Goal: Task Accomplishment & Management: Complete application form

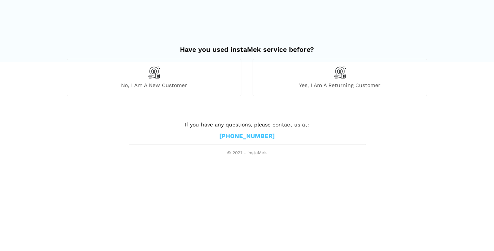
click at [351, 83] on span "Yes, I am a returning customer" at bounding box center [340, 85] width 174 height 7
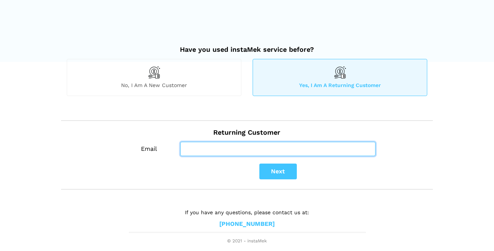
click at [278, 150] on input "Email" at bounding box center [277, 149] width 195 height 14
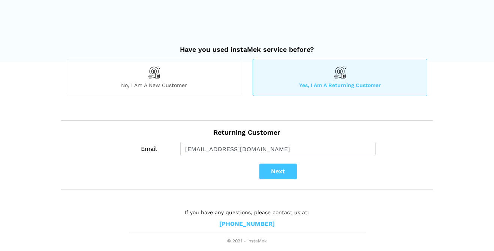
click at [281, 172] on button "Next" at bounding box center [279, 172] width 38 height 16
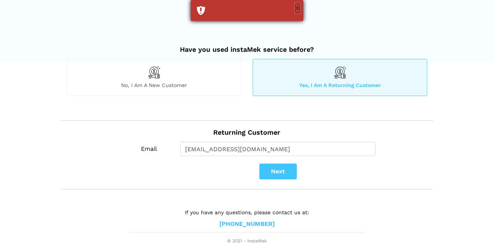
click at [296, 7] on button "×" at bounding box center [298, 8] width 5 height 10
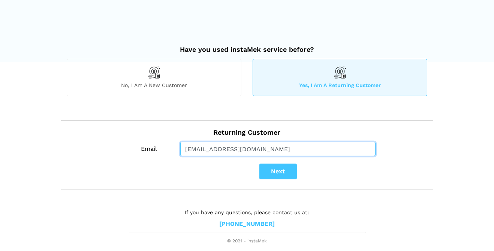
click at [285, 149] on input "[EMAIL_ADDRESS][DOMAIN_NAME]" at bounding box center [277, 149] width 195 height 14
type input "alvinsandraenns"
type input "[PERSON_NAME][EMAIL_ADDRESS][PERSON_NAME][DOMAIN_NAME]"
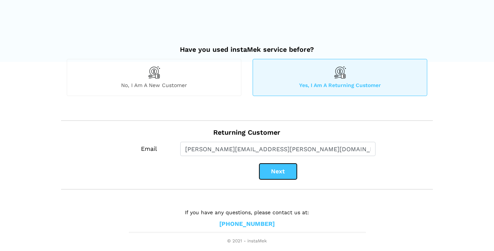
click at [282, 170] on button "Next" at bounding box center [279, 172] width 38 height 16
